Goal: Information Seeking & Learning: Learn about a topic

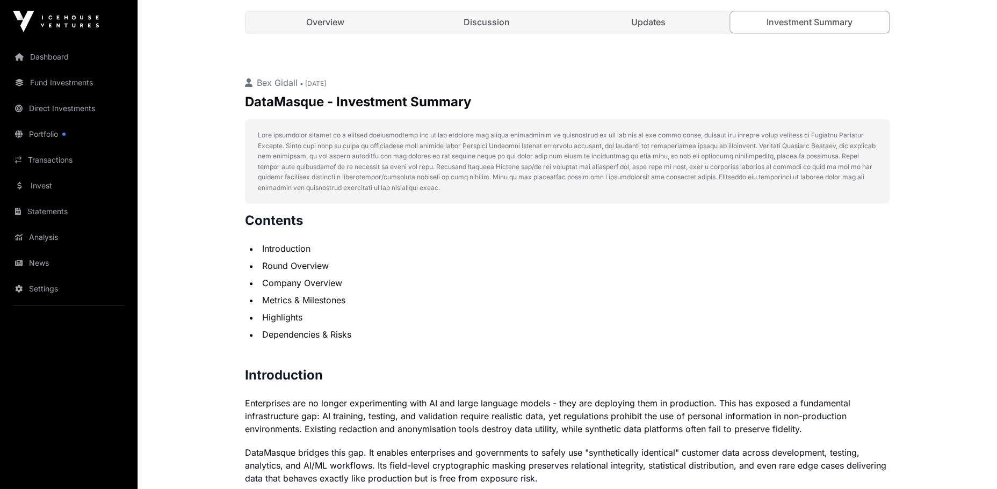
scroll to position [388, 0]
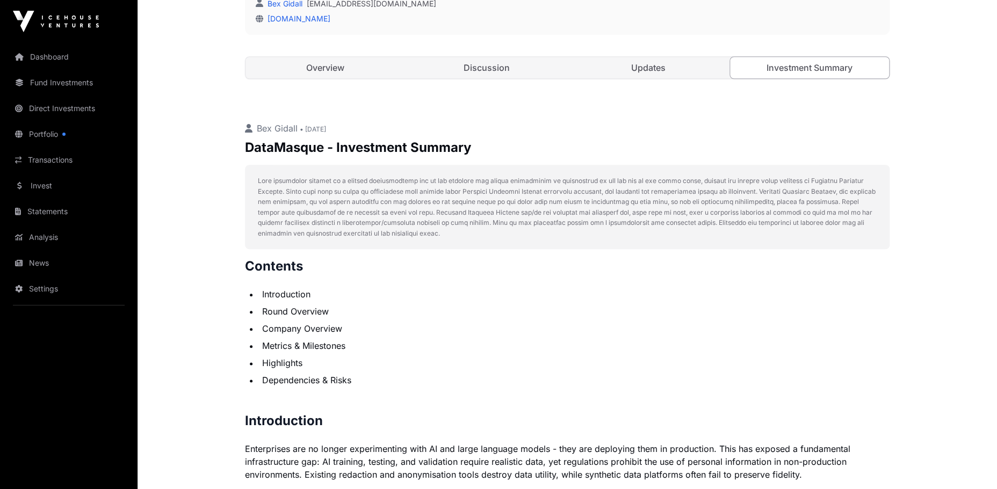
drag, startPoint x: 703, startPoint y: 309, endPoint x: 244, endPoint y: 140, distance: 489.2
copy div "DataMasque - Investment Summary This investment summary is a private communicat…"
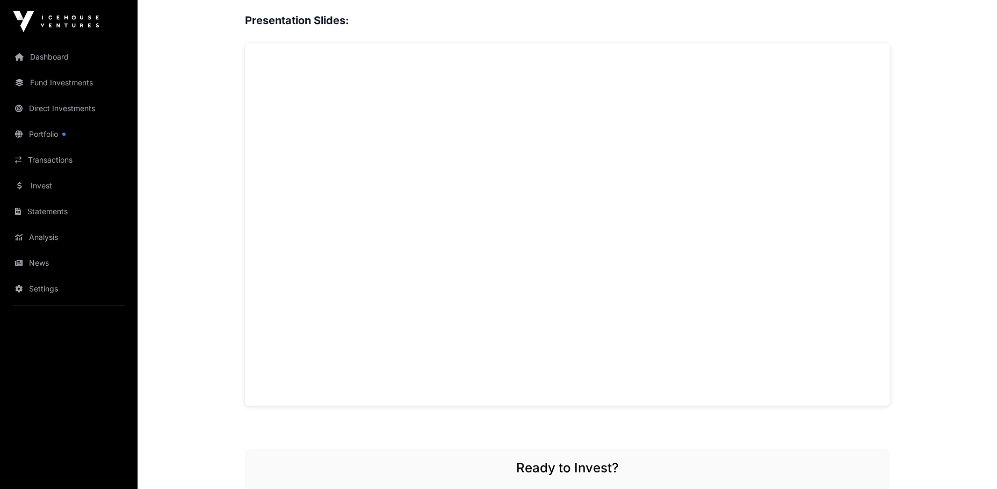
scroll to position [896, 0]
click at [544, 425] on div "Overview: Partly is a New Zealand-founded SaaS and data infrastructure company …" at bounding box center [567, 248] width 645 height 1321
click at [486, 436] on div "Overview: Partly is a New Zealand-founded SaaS and data infrastructure company …" at bounding box center [567, 248] width 645 height 1321
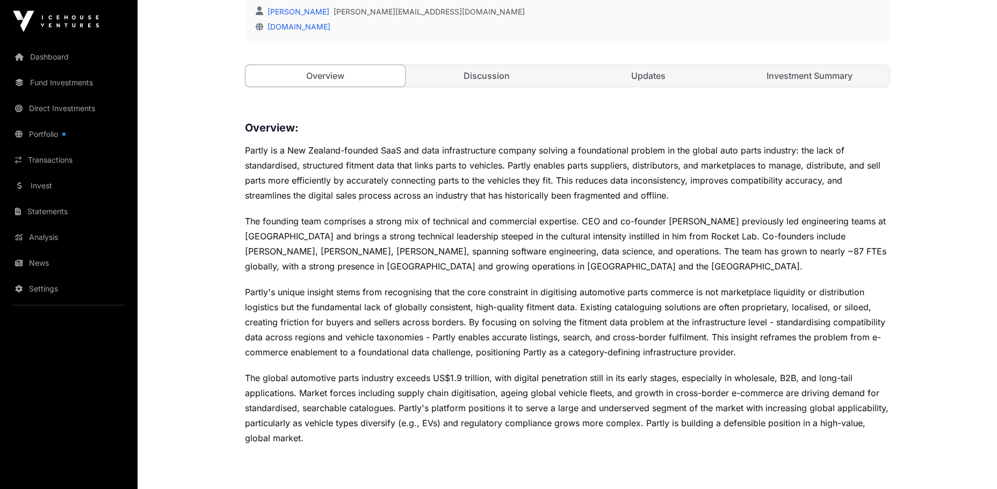
scroll to position [313, 0]
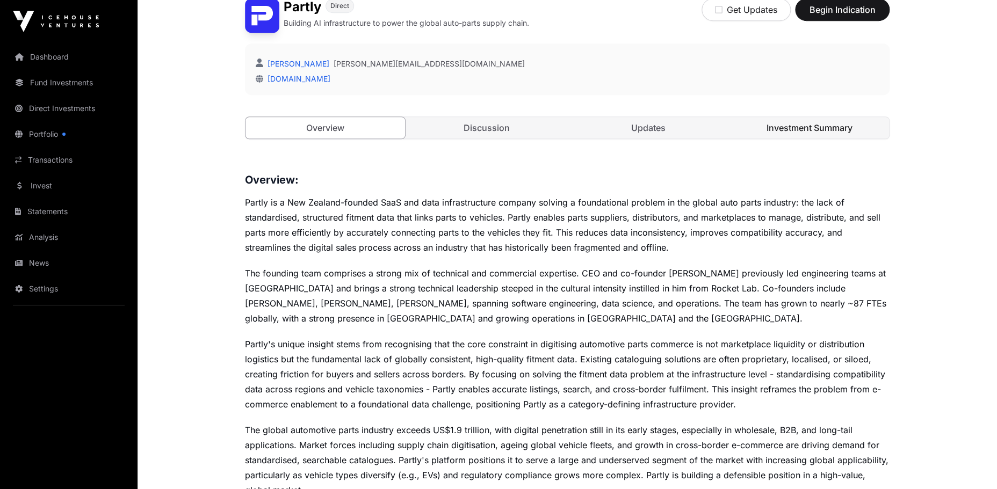
click at [828, 127] on link "Investment Summary" at bounding box center [810, 127] width 160 height 21
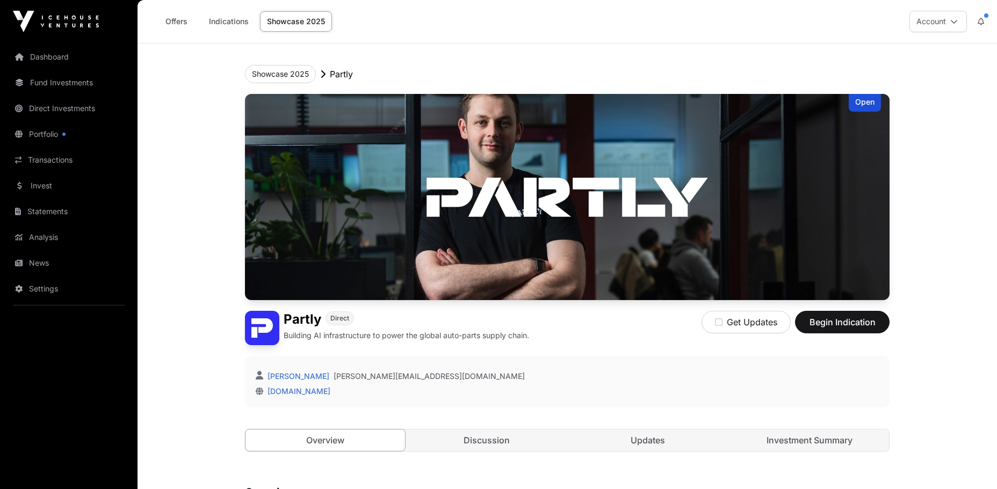
scroll to position [313, 0]
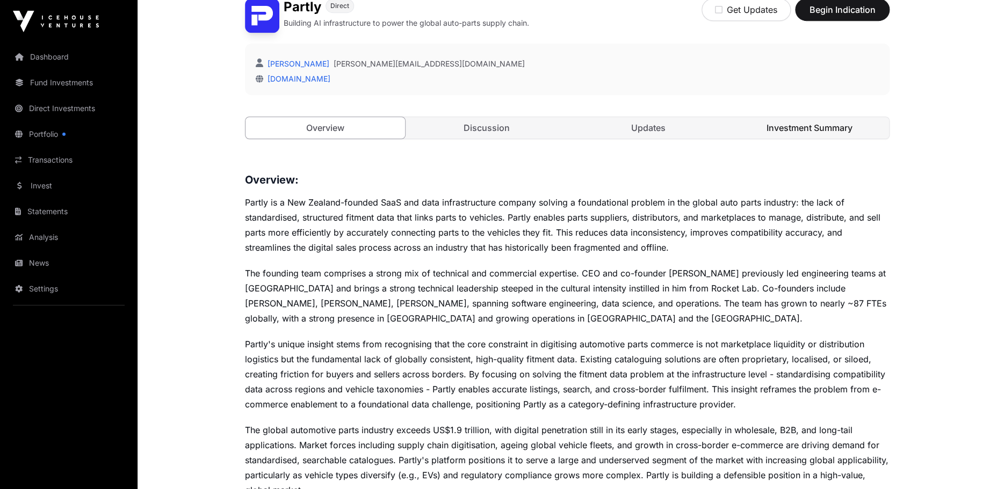
click at [809, 138] on link "Investment Summary" at bounding box center [810, 127] width 160 height 21
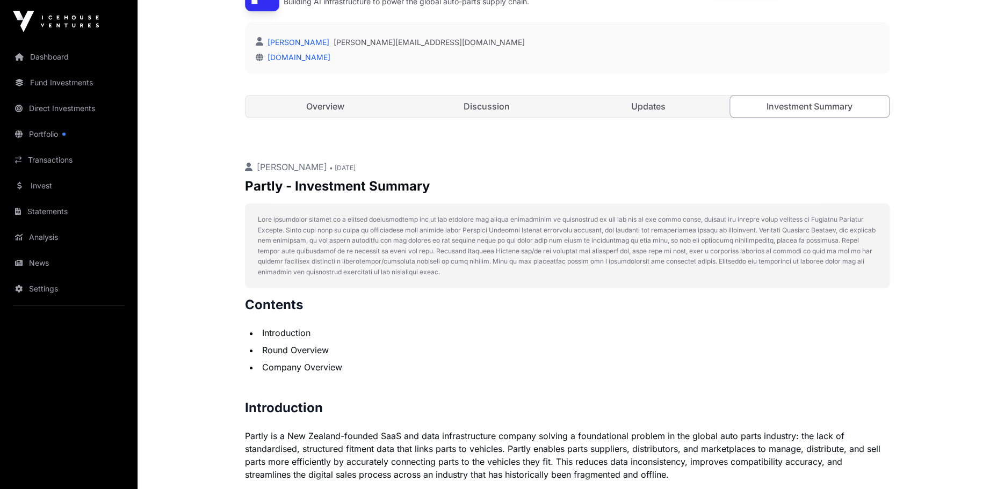
scroll to position [337, 0]
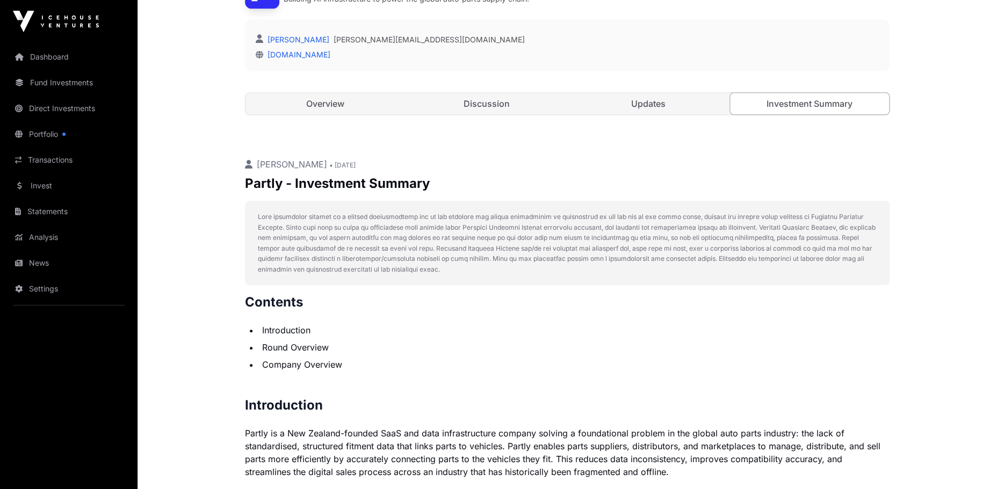
drag, startPoint x: 384, startPoint y: 318, endPoint x: 234, endPoint y: 182, distance: 202.3
copy div "Partly - Investment Summary This investment summary is a private communication …"
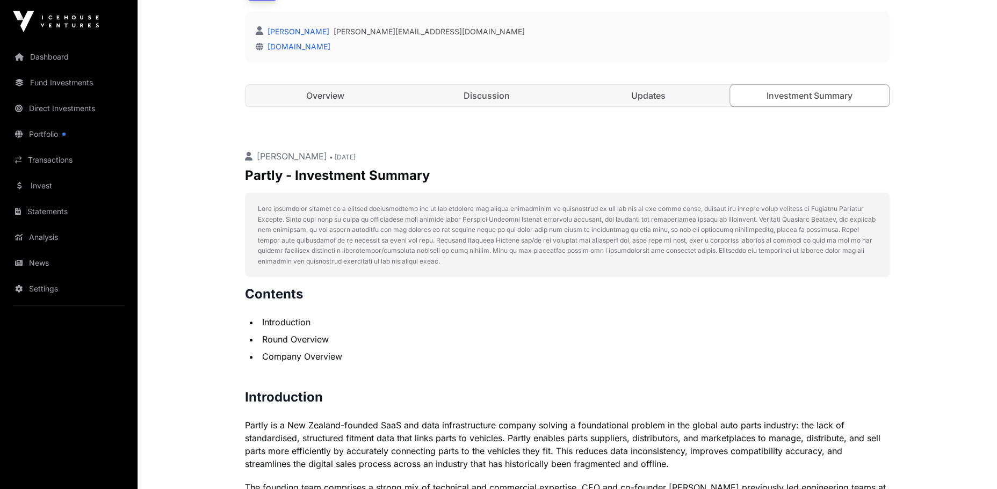
scroll to position [339, 0]
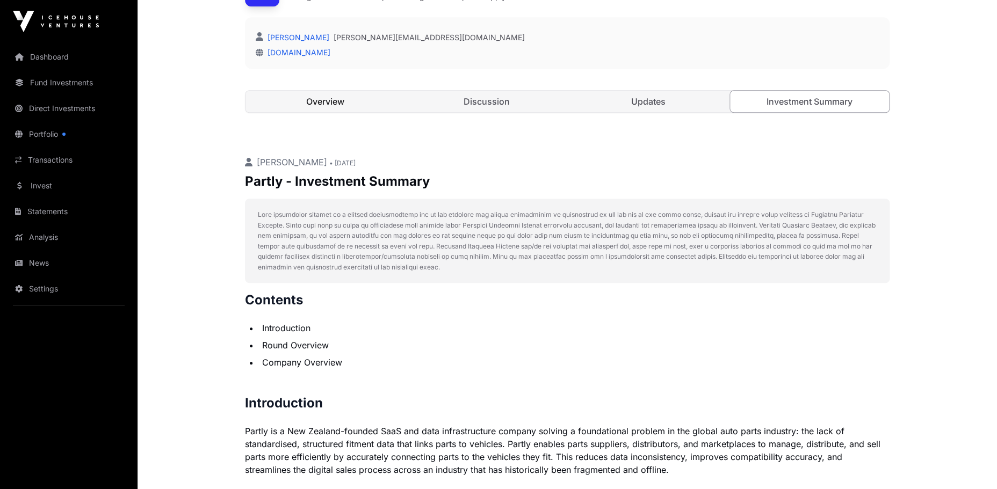
click at [334, 105] on link "Overview" at bounding box center [326, 101] width 160 height 21
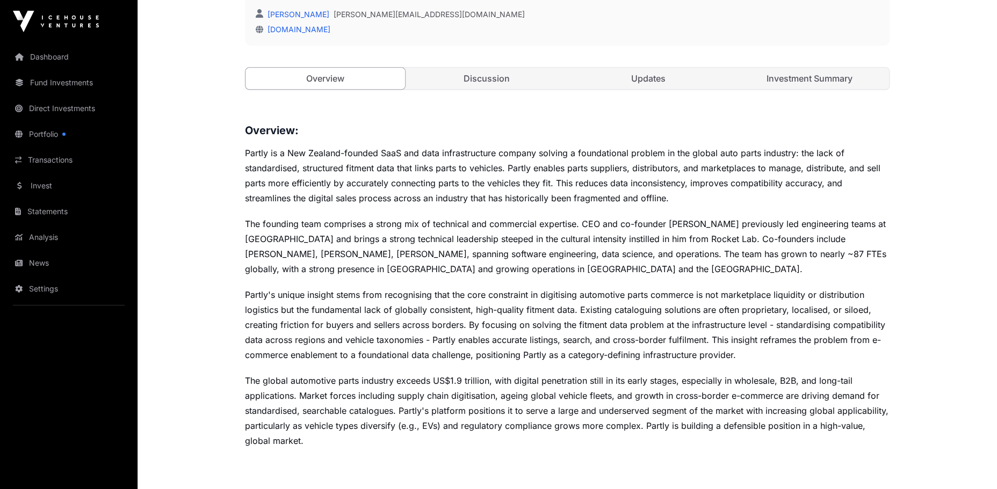
scroll to position [361, 0]
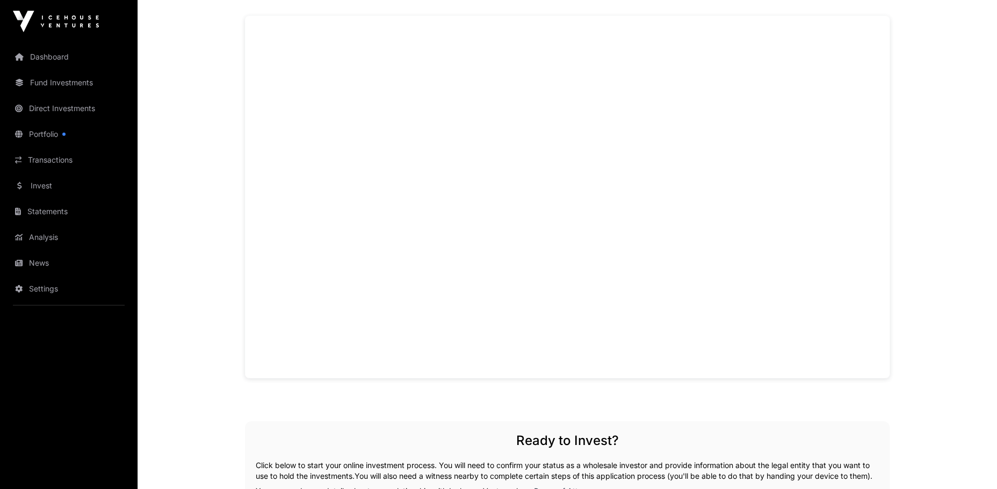
scroll to position [841, 0]
click at [187, 255] on main "Showcase 2025 Dawn Aerospace Open Dawn Aerospace Direct Reinventing space logis…" at bounding box center [568, 107] width 860 height 1809
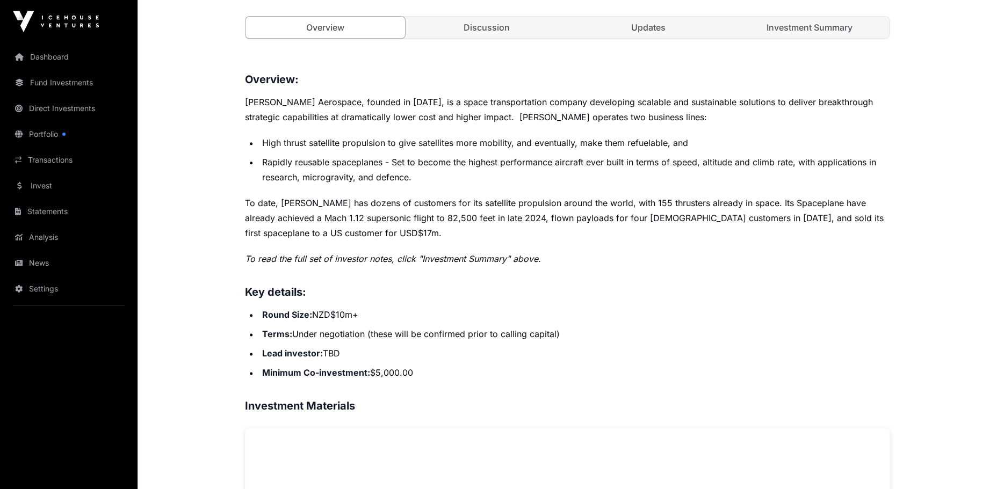
scroll to position [416, 0]
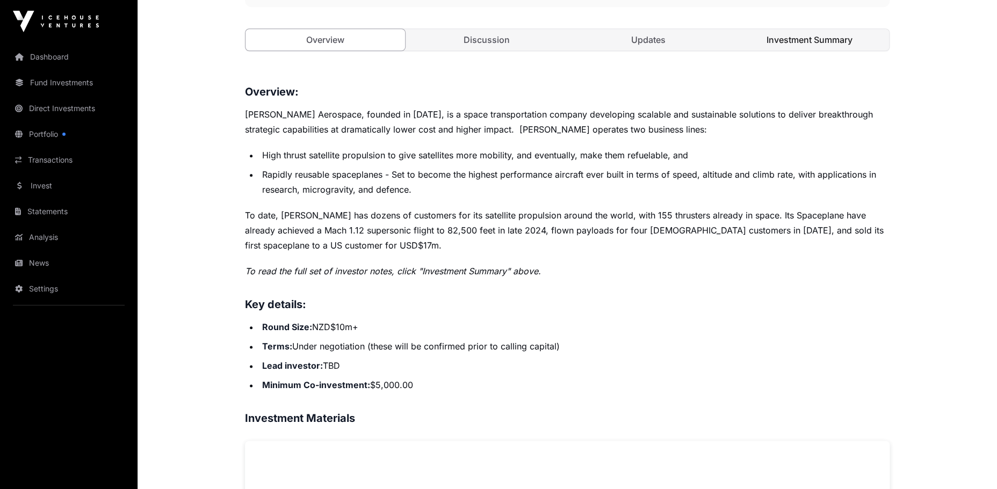
click at [827, 35] on link "Investment Summary" at bounding box center [810, 39] width 160 height 21
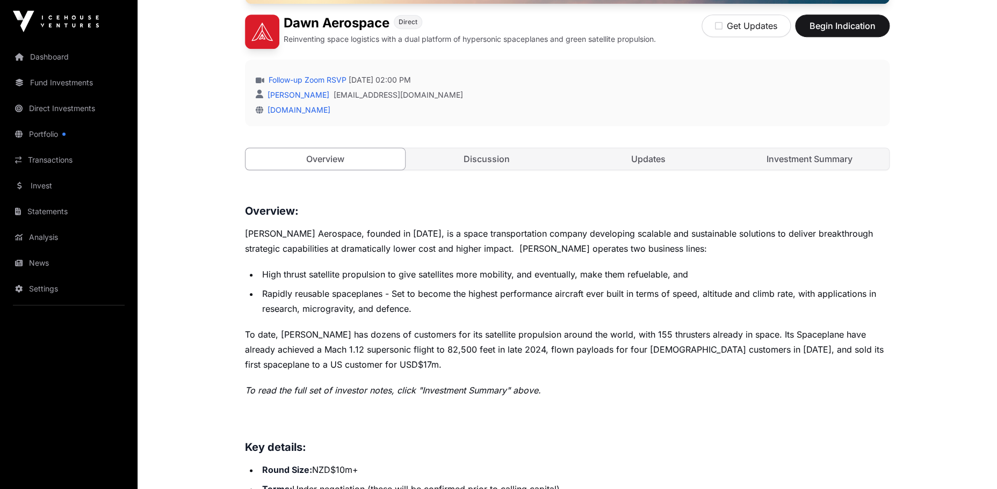
scroll to position [305, 0]
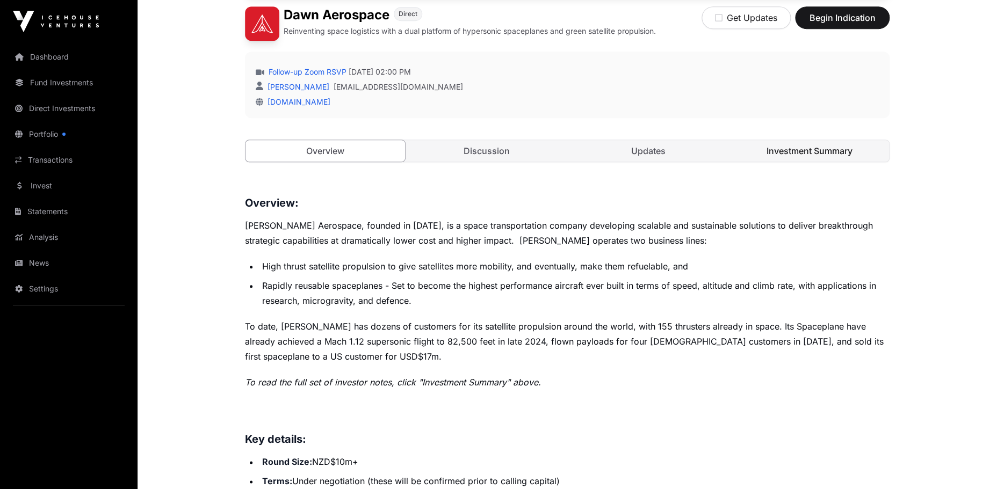
click at [830, 156] on link "Investment Summary" at bounding box center [810, 150] width 160 height 21
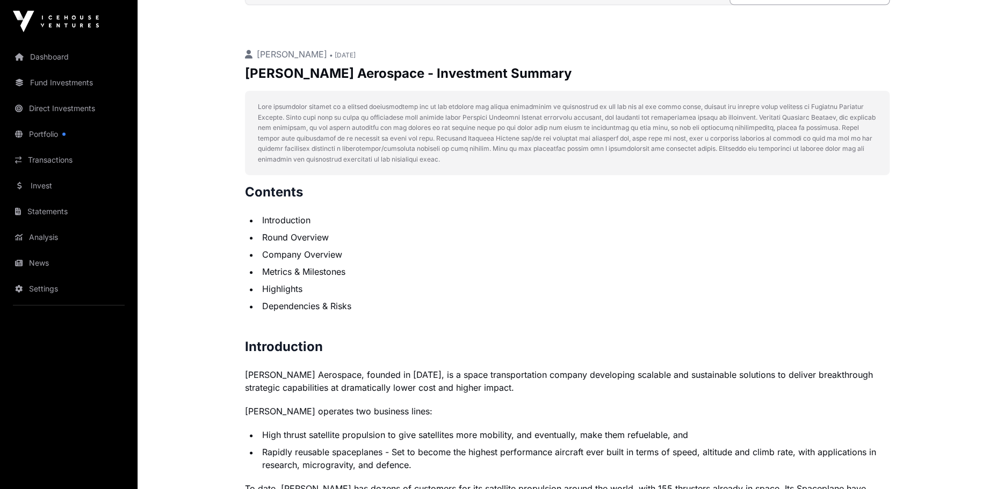
scroll to position [438, 0]
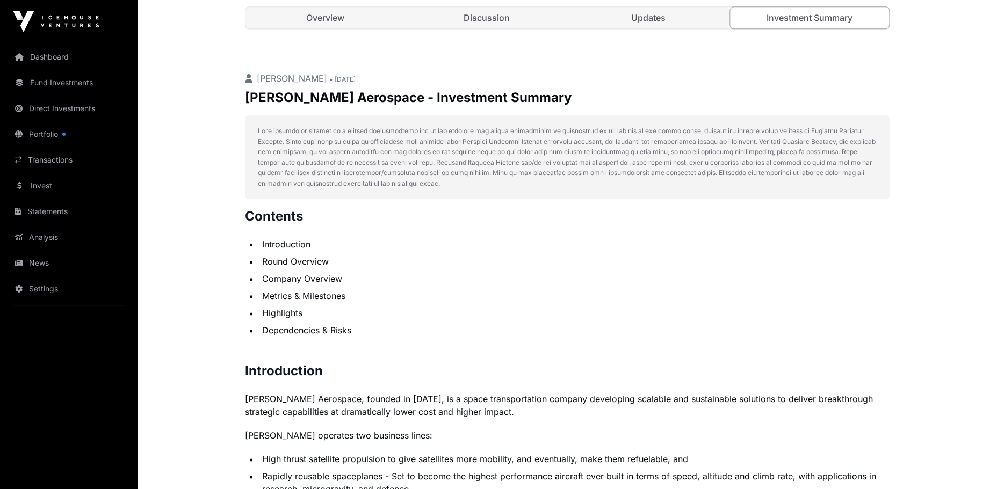
drag, startPoint x: 833, startPoint y: 308, endPoint x: 244, endPoint y: 97, distance: 625.7
copy div "[PERSON_NAME] Aerospace - Investment Summary This investment summary is a priva…"
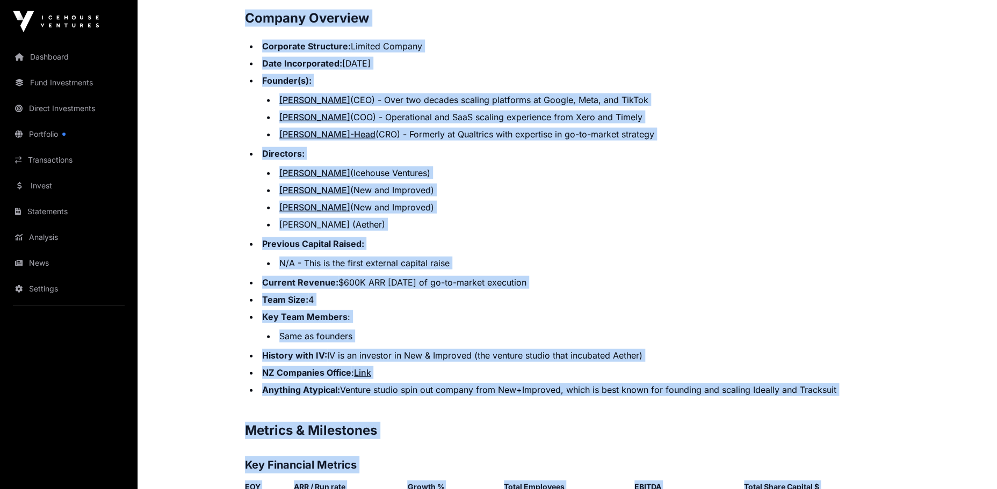
scroll to position [1158, 0]
click at [513, 240] on ul "Corporate Structure: Limited Company Date Incorporated: [DATE] Founder(s): [PER…" at bounding box center [567, 218] width 645 height 357
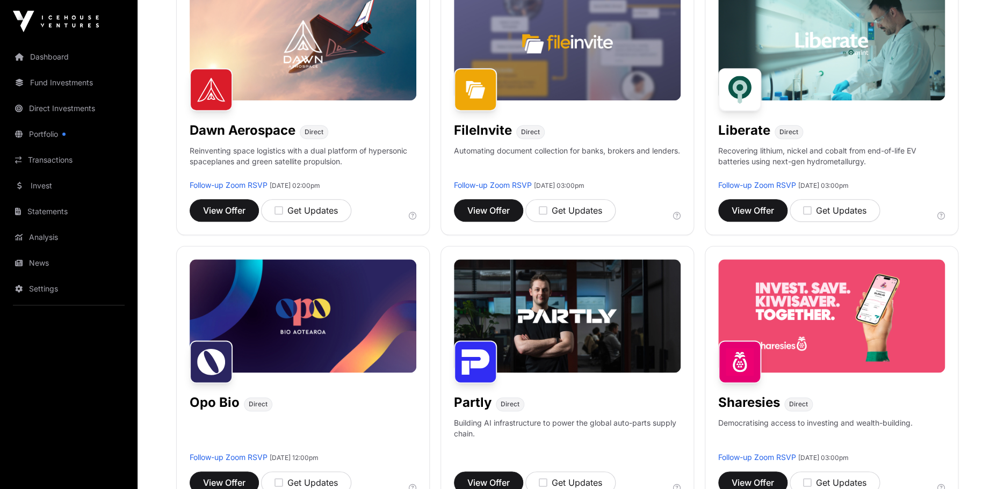
scroll to position [468, 0]
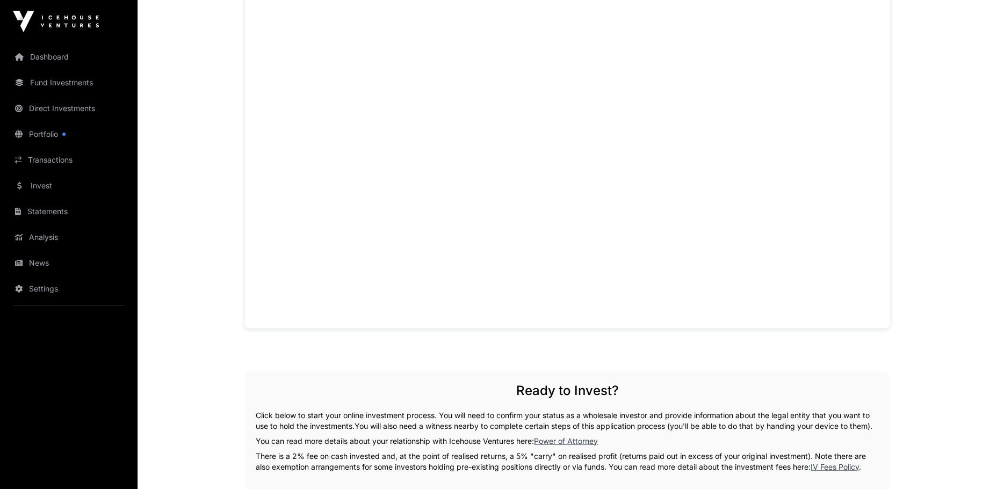
scroll to position [814, 0]
